Goal: Transaction & Acquisition: Download file/media

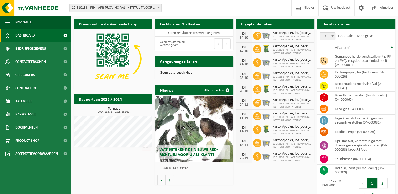
click at [117, 163] on div "Download nu de Vanheede+ app! Verberg Certificaten & attesten Bekijk uw certifi…" at bounding box center [234, 109] width 324 height 187
click at [123, 166] on div "Download nu de Vanheede+ app! Verberg Certificaten & attesten Bekijk uw certifi…" at bounding box center [234, 109] width 324 height 187
click at [165, 77] on div "Geen data beschikbaar." at bounding box center [194, 72] width 78 height 13
click at [29, 112] on span "Rapportage" at bounding box center [25, 114] width 20 height 13
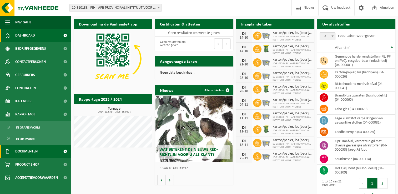
click at [27, 156] on span "Documenten" at bounding box center [26, 151] width 22 height 13
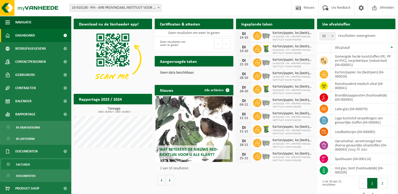
click at [25, 167] on span "Facturen" at bounding box center [23, 164] width 14 height 10
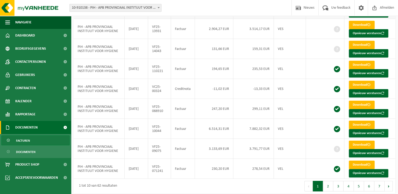
scroll to position [88, 0]
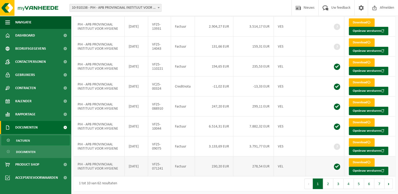
click at [141, 162] on td "2025-05-31" at bounding box center [136, 166] width 23 height 20
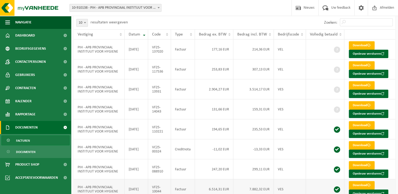
scroll to position [0, 0]
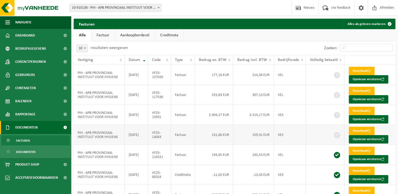
click at [159, 135] on td "VF25-14043" at bounding box center [159, 135] width 23 height 20
click at [196, 43] on div "10 25 50 100 10 resultaten weergeven" at bounding box center [154, 48] width 161 height 14
click at [135, 38] on link "Aankoopborderel" at bounding box center [135, 35] width 40 height 12
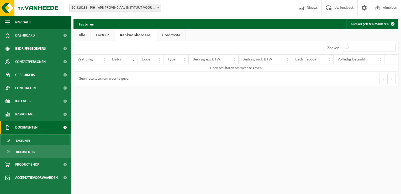
click at [84, 35] on link "Alle" at bounding box center [82, 35] width 17 height 12
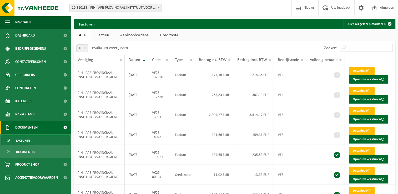
click at [119, 36] on link "Aankoopborderel" at bounding box center [135, 35] width 40 height 12
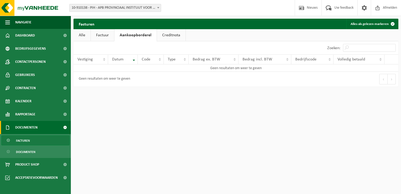
click at [106, 36] on link "Factuur" at bounding box center [102, 35] width 23 height 12
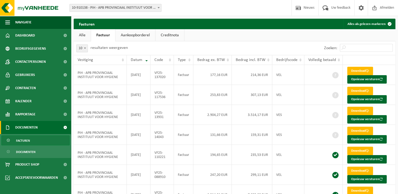
click at [174, 38] on link "Creditnota" at bounding box center [169, 35] width 29 height 12
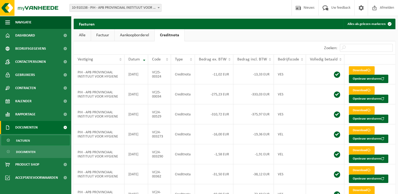
click at [86, 40] on link "Alle" at bounding box center [82, 35] width 17 height 12
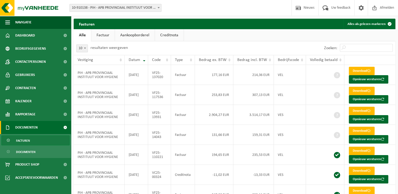
click at [283, 37] on ul "Alle Factuur Aankoopborderel Creditnota" at bounding box center [234, 35] width 321 height 12
click at [199, 44] on div "10 25 50 100 10 resultaten weergeven" at bounding box center [154, 48] width 161 height 14
click at [226, 38] on ul "Alle Factuur Aankoopborderel Creditnota" at bounding box center [234, 35] width 321 height 12
click at [186, 177] on td "Creditnota" at bounding box center [183, 175] width 24 height 20
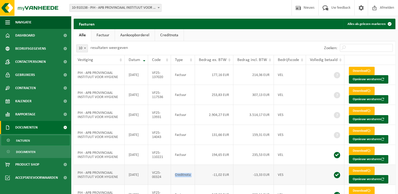
click at [186, 177] on td "Creditnota" at bounding box center [183, 175] width 24 height 20
drag, startPoint x: 186, startPoint y: 177, endPoint x: 183, endPoint y: 182, distance: 6.5
click at [183, 182] on td "Creditnota" at bounding box center [183, 175] width 24 height 20
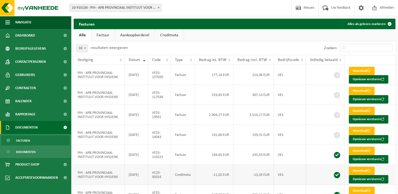
drag, startPoint x: 183, startPoint y: 182, endPoint x: 172, endPoint y: 183, distance: 11.3
click at [171, 183] on td "VC25-00324" at bounding box center [159, 175] width 23 height 20
drag, startPoint x: 157, startPoint y: 177, endPoint x: 145, endPoint y: 173, distance: 12.9
click at [145, 173] on tr "PIH - APB PROVINCIAAL INSTITUUT VOOR HYGIENE 2025-07-25 VC25-00324 Creditnota -…" at bounding box center [234, 175] width 321 height 20
drag, startPoint x: 145, startPoint y: 173, endPoint x: 156, endPoint y: 176, distance: 10.9
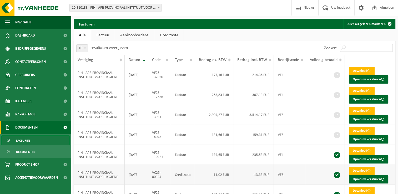
click at [156, 176] on td "VC25-00324" at bounding box center [159, 175] width 23 height 20
click at [153, 172] on td "VC25-00324" at bounding box center [159, 175] width 23 height 20
drag, startPoint x: 162, startPoint y: 175, endPoint x: 151, endPoint y: 173, distance: 10.7
click at [151, 173] on td "VC25-00324" at bounding box center [159, 175] width 23 height 20
click at [154, 174] on td "VC25-00324" at bounding box center [159, 175] width 23 height 20
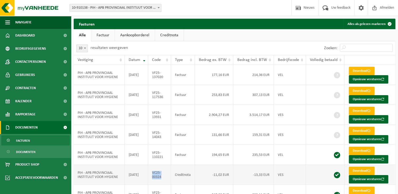
click at [153, 172] on td "VC25-00324" at bounding box center [159, 175] width 23 height 20
drag, startPoint x: 153, startPoint y: 172, endPoint x: 167, endPoint y: 178, distance: 15.7
click at [167, 178] on td "VC25-00324" at bounding box center [159, 175] width 23 height 20
click at [167, 180] on td "VC25-00324" at bounding box center [159, 175] width 23 height 20
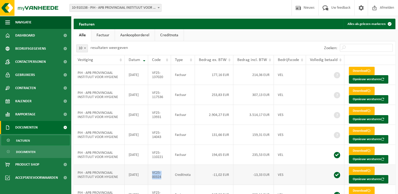
click at [166, 180] on td "VC25-00324" at bounding box center [159, 175] width 23 height 20
click at [159, 180] on td "VC25-00324" at bounding box center [159, 175] width 23 height 20
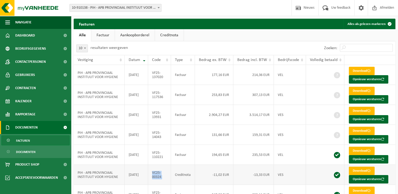
click at [159, 180] on td "VC25-00324" at bounding box center [159, 175] width 23 height 20
click at [162, 181] on td "VC25-00324" at bounding box center [159, 175] width 23 height 20
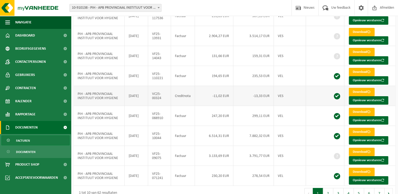
click at [162, 181] on td "VF25-071241" at bounding box center [159, 176] width 23 height 20
click at [198, 157] on td "3.133,69 EUR" at bounding box center [214, 156] width 38 height 20
click at [265, 152] on td "3.791,77 EUR" at bounding box center [253, 156] width 40 height 20
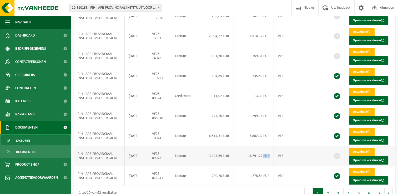
click at [265, 152] on td "3.791,77 EUR" at bounding box center [253, 156] width 40 height 20
drag, startPoint x: 265, startPoint y: 152, endPoint x: 257, endPoint y: 155, distance: 8.7
click at [257, 155] on td "3.791,77 EUR" at bounding box center [253, 156] width 40 height 20
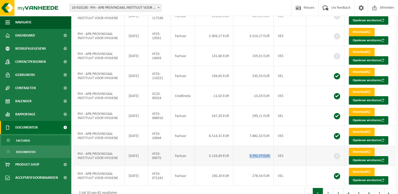
click at [257, 155] on td "3.791,77 EUR" at bounding box center [253, 156] width 40 height 20
click at [172, 186] on div "1 tot 10 van 62 resultaten" at bounding box center [154, 193] width 161 height 15
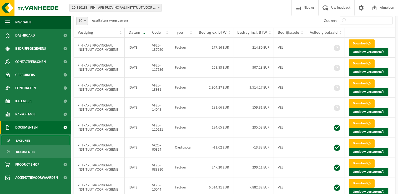
scroll to position [0, 0]
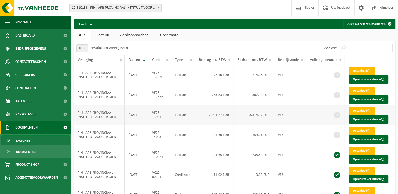
click at [147, 119] on td "2025-08-31" at bounding box center [136, 115] width 23 height 20
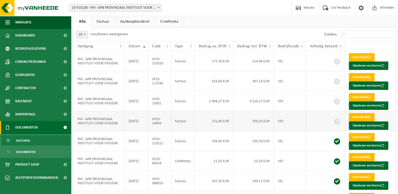
scroll to position [26, 0]
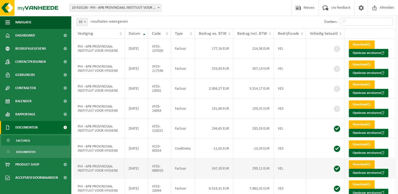
click at [360, 162] on link "Download" at bounding box center [361, 164] width 26 height 8
click at [368, 104] on span at bounding box center [368, 104] width 3 height 3
click at [358, 85] on link "Download" at bounding box center [361, 84] width 26 height 8
click at [356, 44] on link "Download" at bounding box center [361, 44] width 26 height 8
drag, startPoint x: 258, startPoint y: 68, endPoint x: 249, endPoint y: 65, distance: 9.0
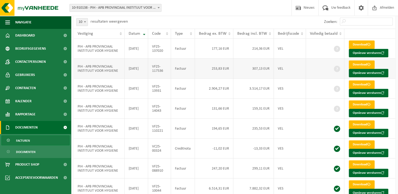
click at [249, 65] on td "307,13 EUR" at bounding box center [253, 69] width 40 height 20
